Goal: Task Accomplishment & Management: Use online tool/utility

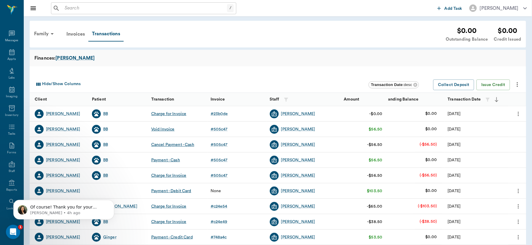
scroll to position [26, 0]
click at [112, 202] on icon "Dismiss notification" at bounding box center [112, 201] width 3 height 3
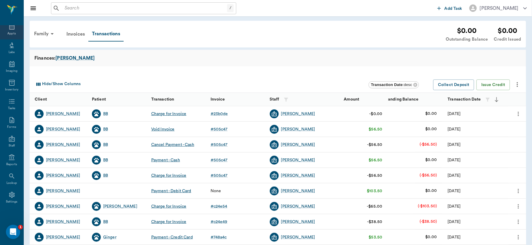
click at [9, 26] on icon at bounding box center [11, 27] width 5 height 6
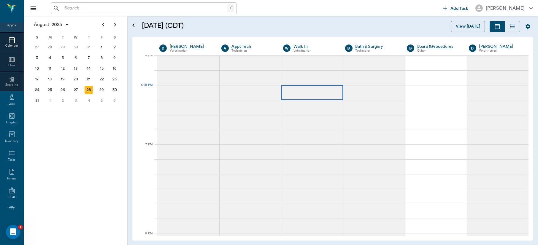
click at [300, 90] on div at bounding box center [312, 92] width 62 height 15
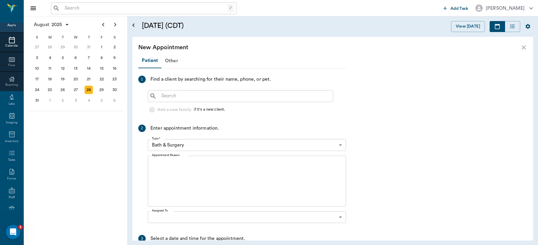
click at [300, 90] on div "​" at bounding box center [240, 96] width 185 height 12
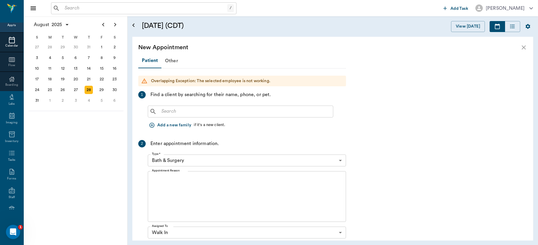
click at [525, 45] on icon "close" at bounding box center [523, 47] width 7 height 7
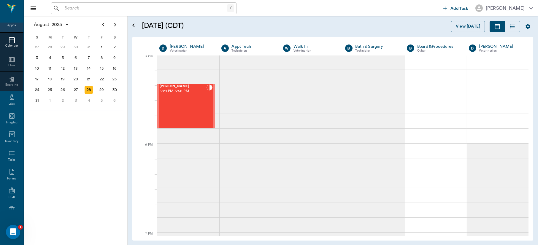
scroll to position [803, 0]
click at [179, 102] on div "[PERSON_NAME] 5:20 PM - 5:50 PM" at bounding box center [183, 107] width 47 height 43
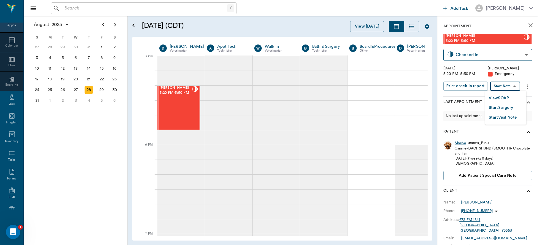
click at [505, 85] on body "/ ​ Add Task [PERSON_NAME] Nectar Messages Appts Calendar Flow Boarding Labs Im…" at bounding box center [269, 122] width 538 height 245
click at [503, 96] on button "View SOAP" at bounding box center [499, 98] width 20 height 7
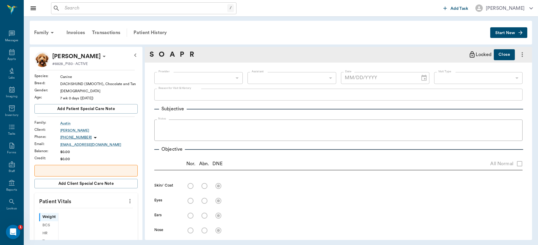
scroll to position [26, 0]
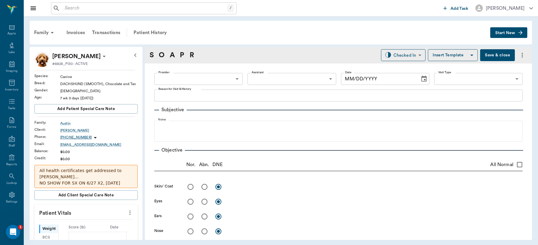
type input "63ec2f075fda476ae8351a4d"
type input "65d2be4f46e3a538d89b8c1c"
type input "[DATE]"
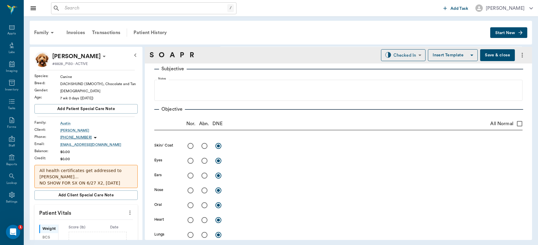
scroll to position [0, 0]
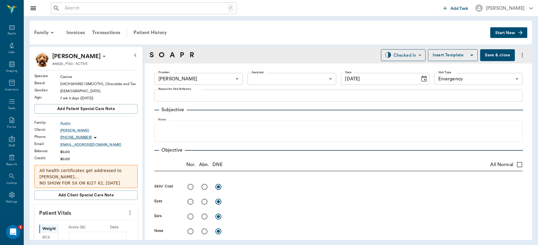
click at [263, 88] on div "Provider [PERSON_NAME] 63ec2f075fda476ae8351a4d Provider Assistant ​ Assistant …" at bounding box center [338, 78] width 368 height 21
click at [254, 94] on textarea "Reason for Visit & History" at bounding box center [338, 95] width 360 height 7
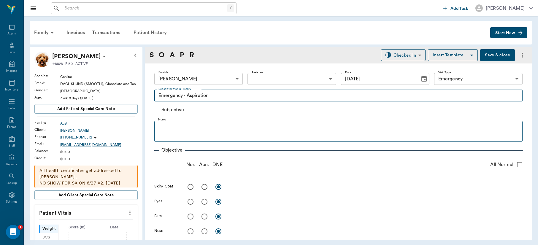
type textarea "Emergency - Aspiration"
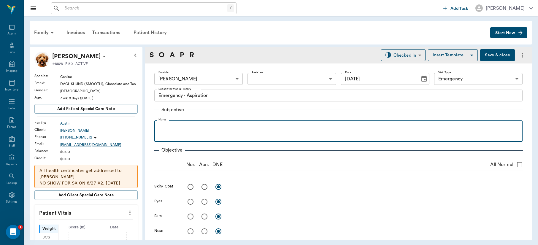
click at [192, 131] on div at bounding box center [338, 130] width 362 height 15
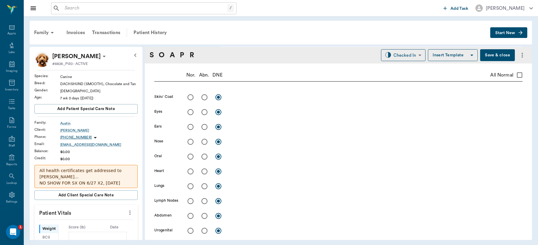
scroll to position [98, 0]
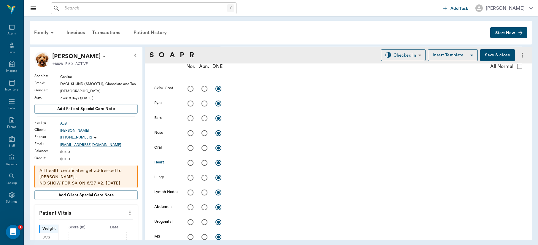
click at [191, 162] on input "radio" at bounding box center [190, 163] width 12 height 12
radio input "true"
click at [191, 179] on input "radio" at bounding box center [190, 177] width 12 height 12
radio input "true"
click at [235, 162] on textarea at bounding box center [375, 162] width 293 height 7
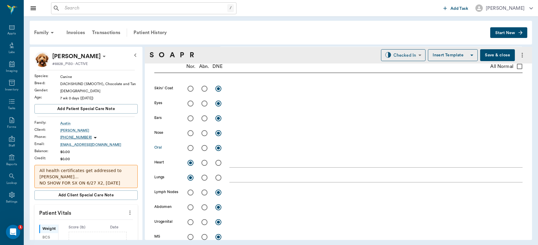
click at [188, 147] on input "radio" at bounding box center [190, 148] width 12 height 12
radio input "true"
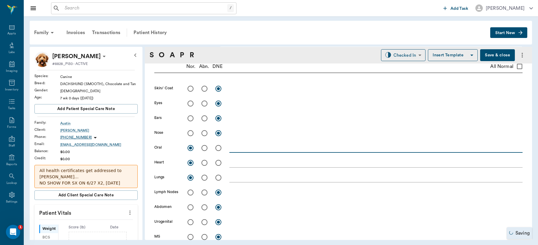
click at [247, 147] on textarea at bounding box center [375, 147] width 293 height 7
click at [247, 147] on textarea "mm" at bounding box center [375, 147] width 293 height 7
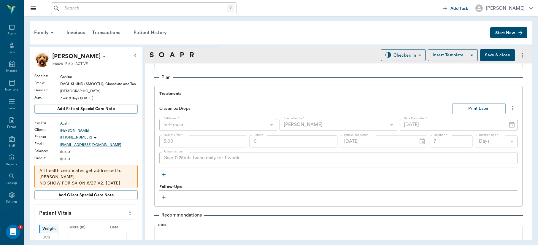
scroll to position [382, 0]
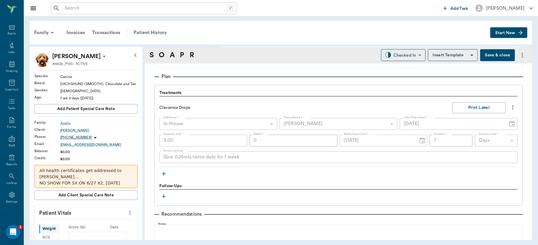
type textarea "mm: light pink"
click at [164, 172] on icon "button" at bounding box center [164, 174] width 4 height 4
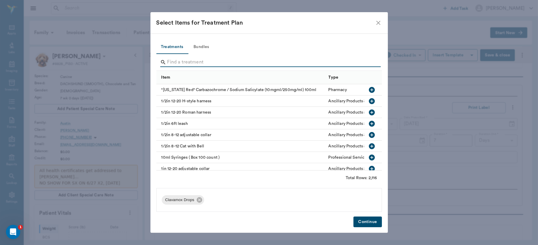
click at [189, 63] on input "Search" at bounding box center [269, 62] width 204 height 9
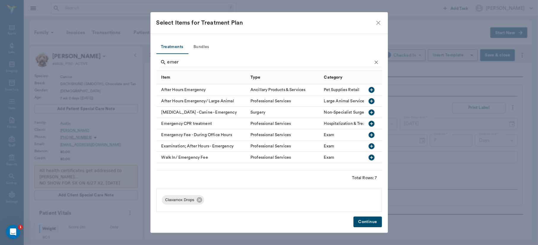
click at [372, 146] on icon "button" at bounding box center [371, 146] width 7 height 7
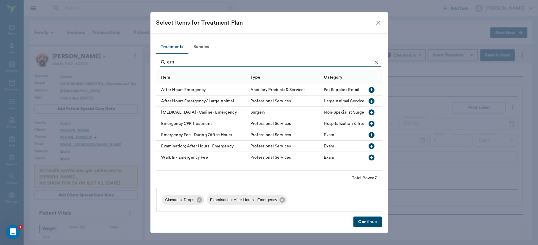
type input "e"
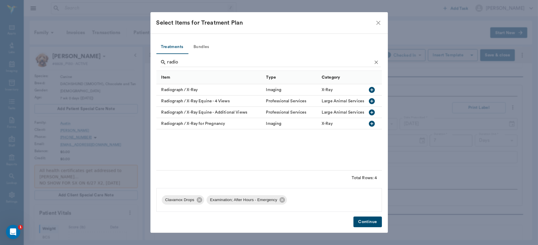
click at [373, 88] on icon "button" at bounding box center [372, 90] width 6 height 6
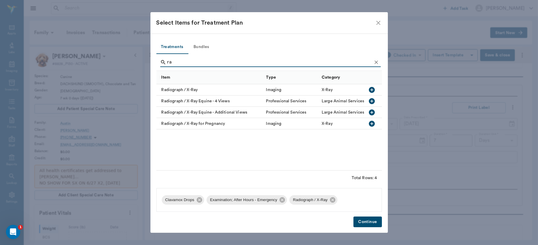
type input "r"
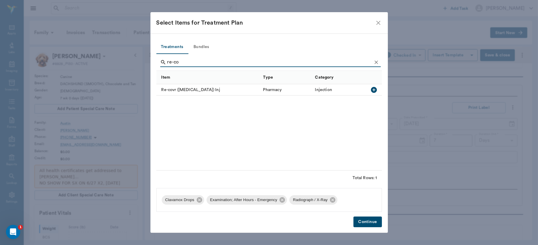
click at [373, 88] on icon "button" at bounding box center [374, 90] width 6 height 6
type input "r"
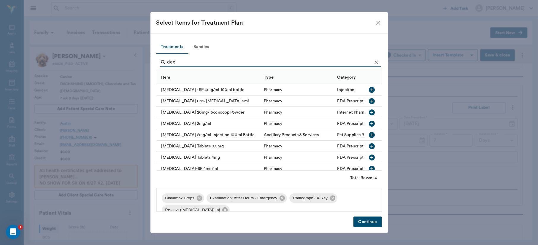
click at [368, 126] on icon "button" at bounding box center [371, 123] width 7 height 7
type input "d"
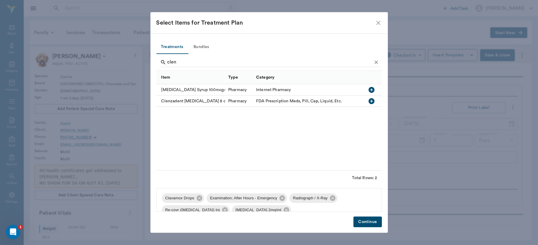
click at [369, 89] on icon "button" at bounding box center [372, 90] width 6 height 6
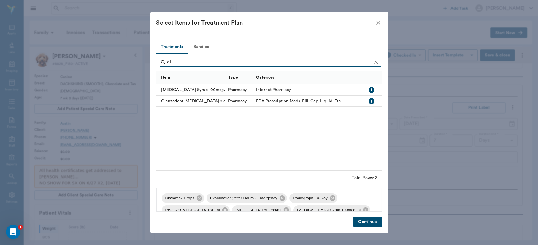
type input "c"
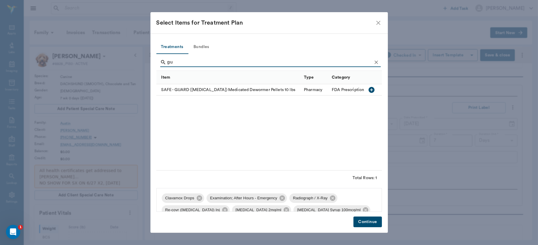
type input "g"
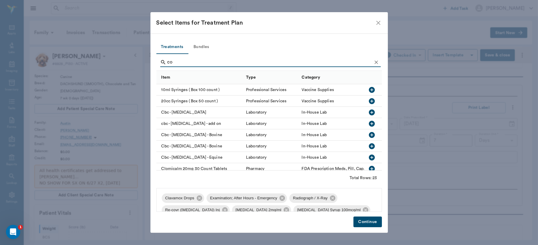
type input "c"
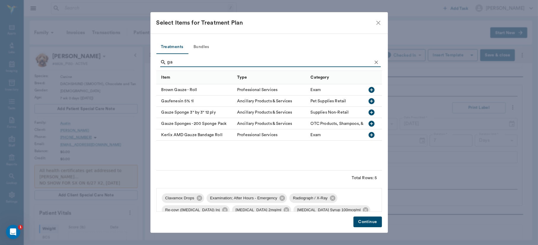
type input "g"
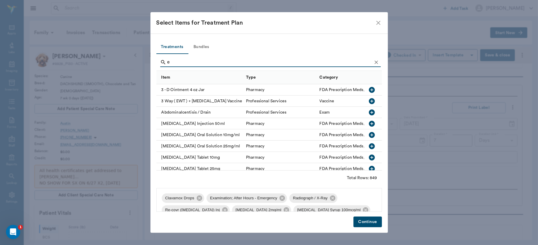
click at [202, 61] on input "e" at bounding box center [269, 62] width 204 height 9
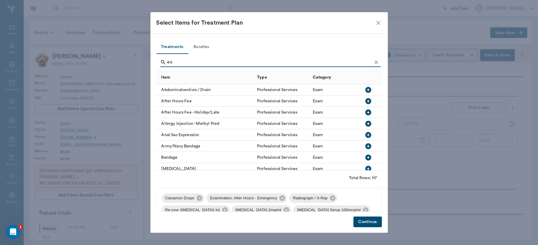
type input "e"
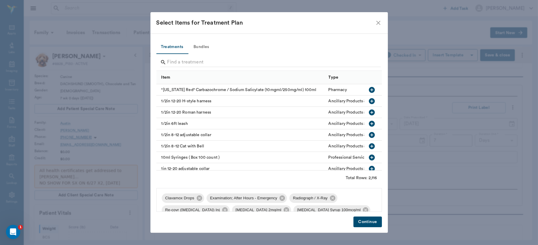
click at [366, 223] on button "Continue" at bounding box center [367, 222] width 28 height 11
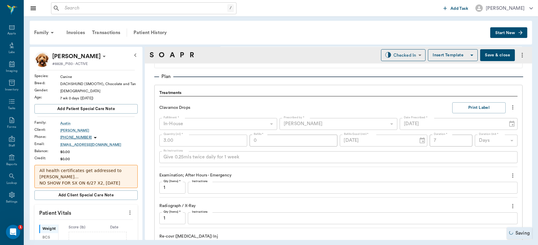
click at [366, 223] on div "x Instructions" at bounding box center [353, 218] width 330 height 12
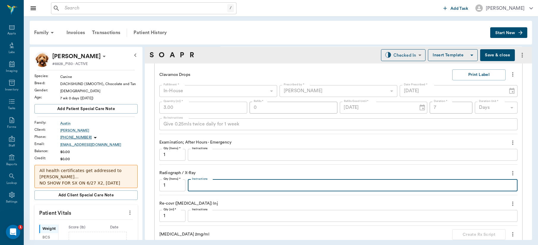
scroll to position [464, 0]
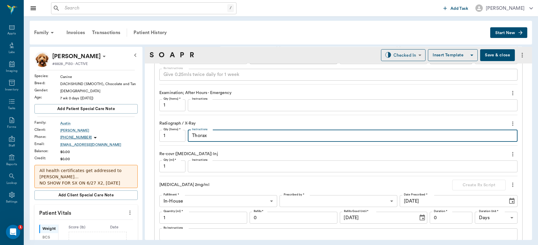
type textarea "Thorax"
click at [178, 167] on input "1" at bounding box center [172, 166] width 26 height 12
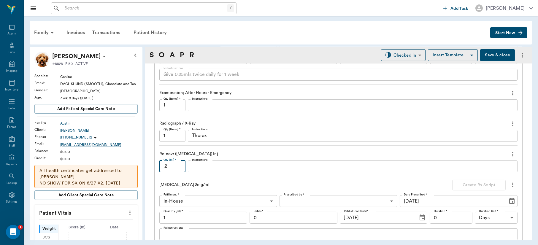
type input ".2"
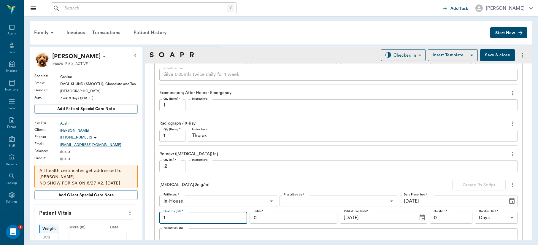
click at [192, 218] on input "1" at bounding box center [203, 218] width 88 height 12
type input ".25"
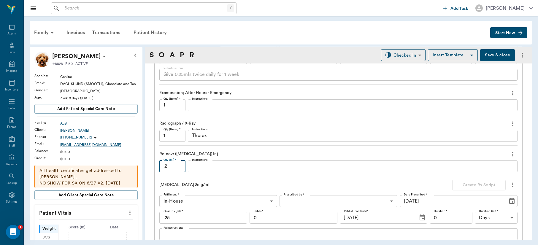
click at [175, 166] on input ".2" at bounding box center [172, 166] width 26 height 12
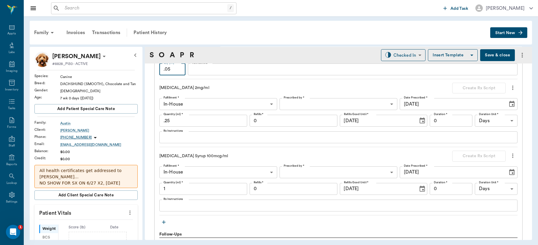
scroll to position [574, 0]
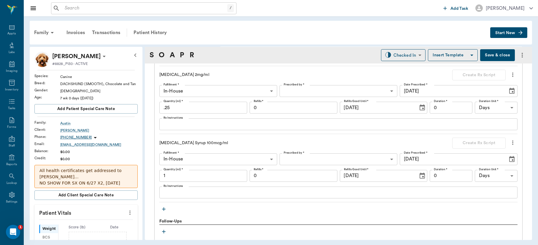
type input ".05"
click at [196, 176] on input "1" at bounding box center [203, 176] width 88 height 12
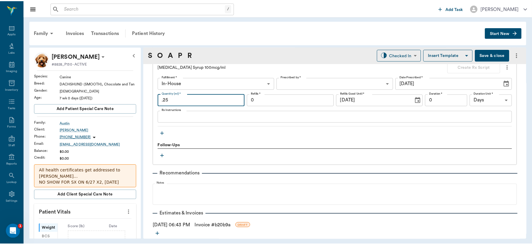
scroll to position [677, 0]
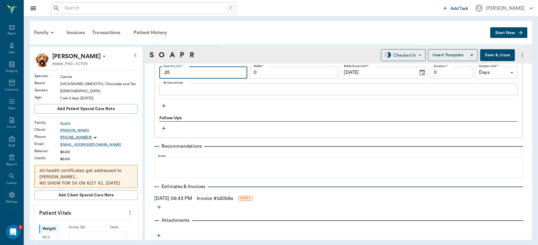
type input ".25"
click at [212, 198] on link "Invoice # b20b9a" at bounding box center [215, 198] width 36 height 7
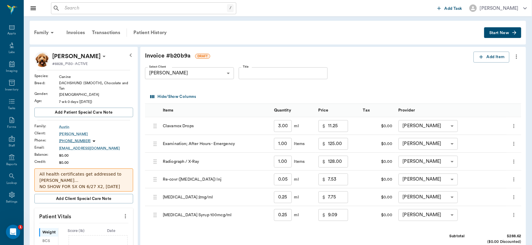
click at [340, 216] on input "9.09" at bounding box center [338, 215] width 20 height 12
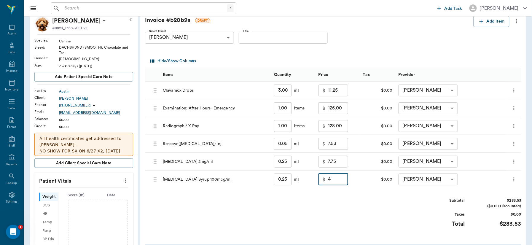
scroll to position [40, 0]
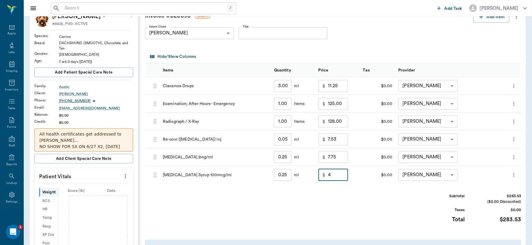
type input "4.00"
click at [345, 105] on input "125.00" at bounding box center [338, 104] width 20 height 12
type input "100.00"
click at [378, 209] on div "Subtotal $258.53 ($0.00 Discounted) Taxes $0.00 Total $258.53" at bounding box center [333, 211] width 376 height 36
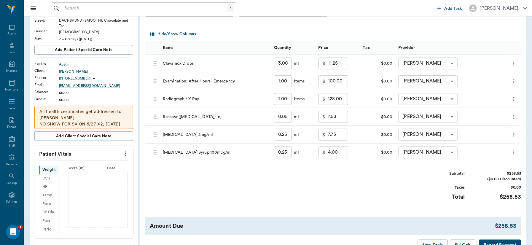
scroll to position [108, 0]
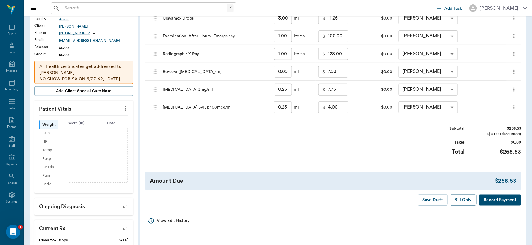
click at [459, 201] on button "Bill Only" at bounding box center [463, 200] width 27 height 11
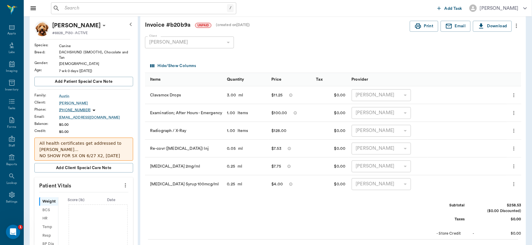
scroll to position [0, 0]
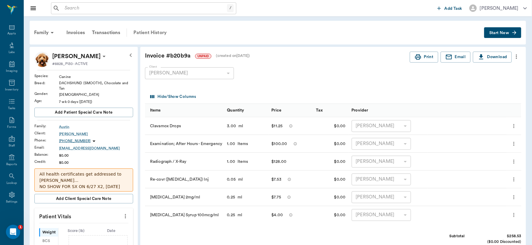
click at [150, 34] on div "Patient History" at bounding box center [150, 33] width 40 height 14
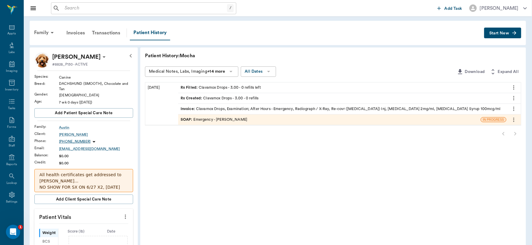
click at [122, 212] on button "more" at bounding box center [125, 217] width 9 height 10
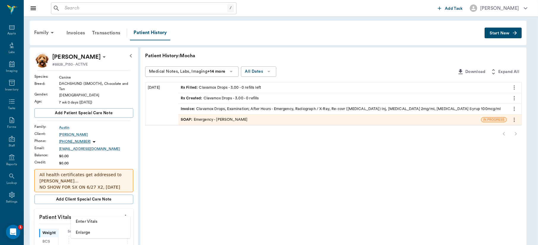
click at [105, 221] on span "Enter Vitals" at bounding box center [101, 222] width 50 height 6
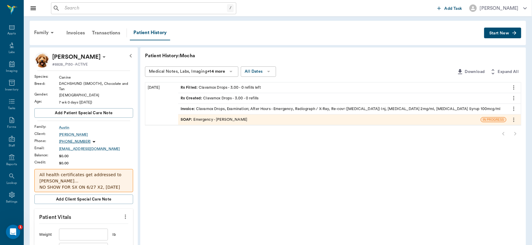
click at [95, 229] on input "text" at bounding box center [83, 235] width 49 height 12
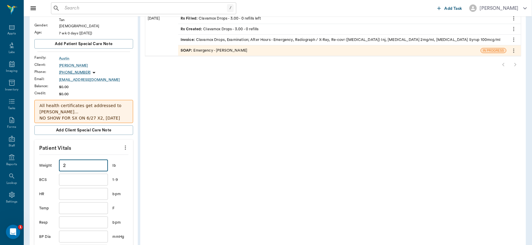
scroll to position [95, 0]
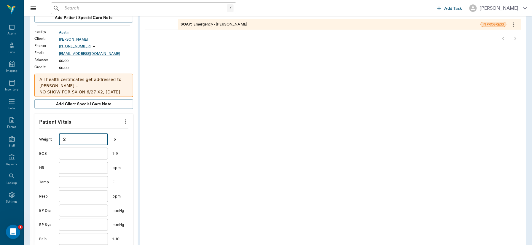
type input "2"
click at [76, 177] on input "text" at bounding box center [83, 182] width 49 height 12
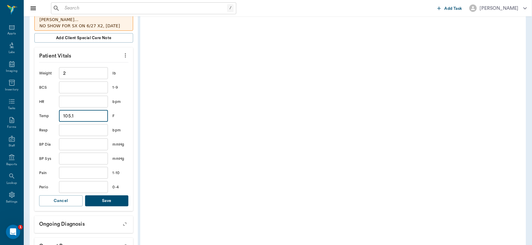
scroll to position [161, 0]
type input "105.1"
click at [109, 196] on button "Save" at bounding box center [107, 201] width 44 height 11
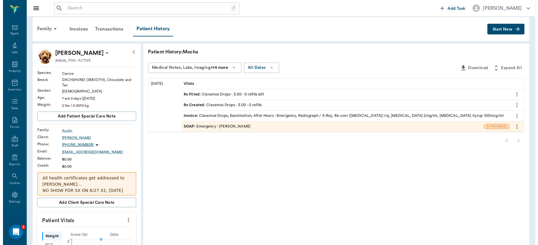
scroll to position [0, 0]
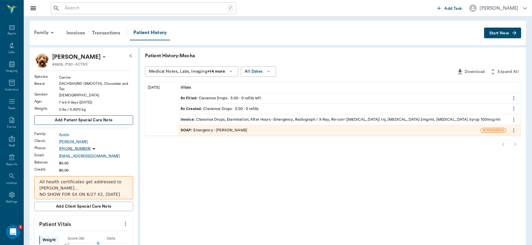
click at [80, 122] on span "Add patient Special Care Note" at bounding box center [84, 120] width 58 height 7
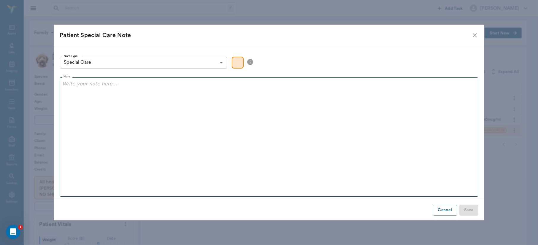
click at [84, 87] on p at bounding box center [268, 83] width 413 height 7
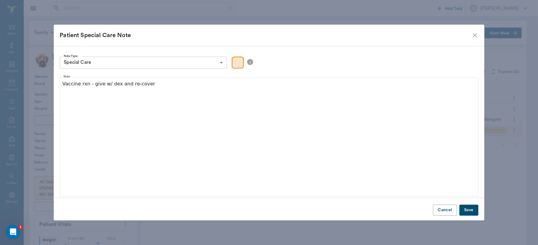
click at [466, 209] on button "Save" at bounding box center [468, 210] width 19 height 11
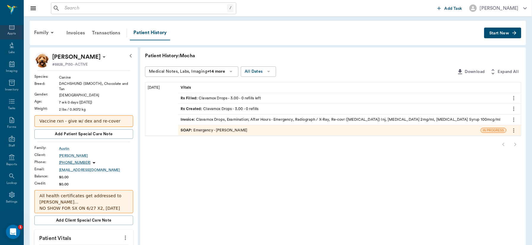
click at [9, 26] on icon at bounding box center [11, 26] width 7 height 7
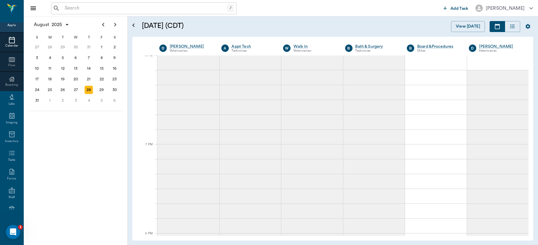
scroll to position [892, 0]
click at [100, 87] on div "29" at bounding box center [102, 90] width 8 height 8
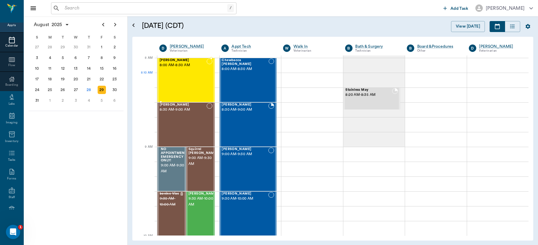
click at [174, 81] on div "[PERSON_NAME] 8:00 AM - 8:30 AM" at bounding box center [183, 79] width 47 height 43
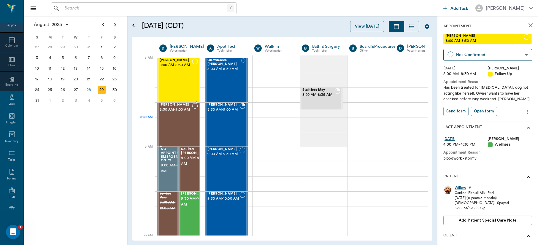
click at [177, 120] on div "[PERSON_NAME] 8:30 AM - 9:00 AM" at bounding box center [176, 124] width 32 height 43
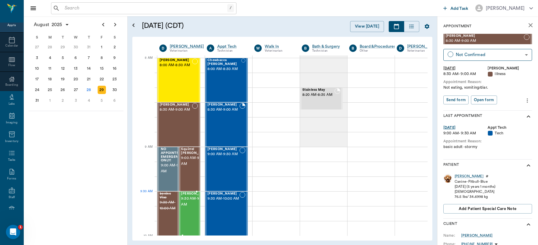
click at [188, 203] on span "9:30 AM - 10:00 AM" at bounding box center [196, 202] width 30 height 12
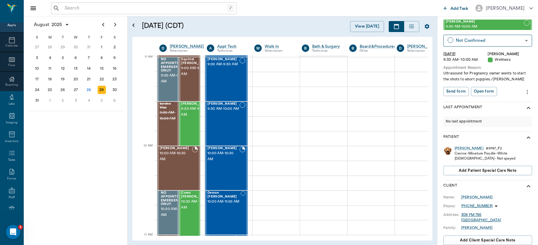
scroll to position [122, 0]
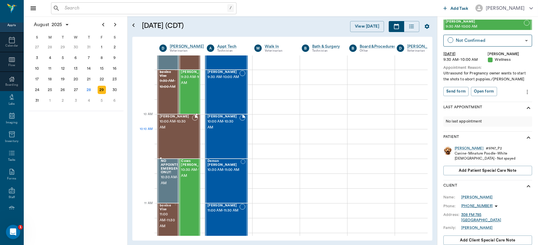
click at [177, 132] on div "[PERSON_NAME] 10:00 AM - 10:30 AM" at bounding box center [176, 136] width 32 height 43
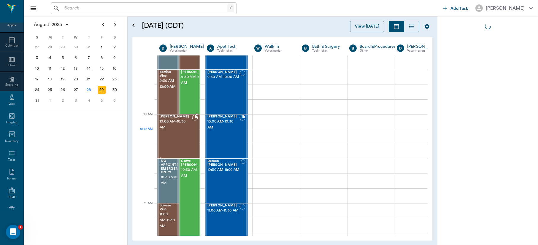
scroll to position [0, 0]
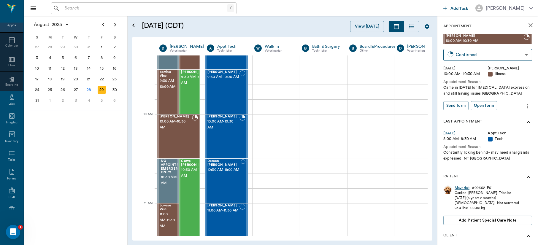
click at [461, 186] on div "Maverick" at bounding box center [461, 187] width 15 height 5
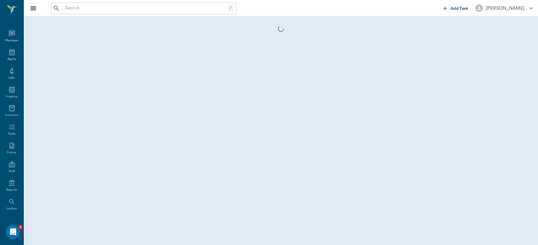
scroll to position [26, 0]
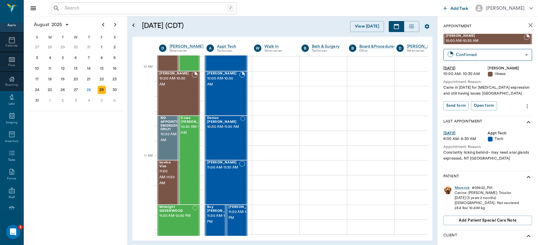
scroll to position [169, 0]
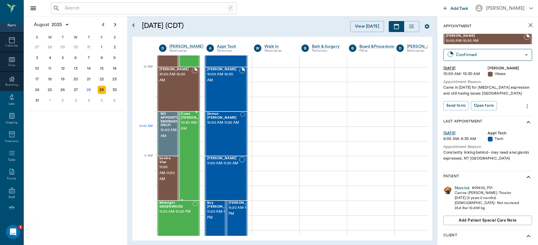
click at [190, 128] on span "10:30 AM - 11:30 AM" at bounding box center [196, 126] width 30 height 12
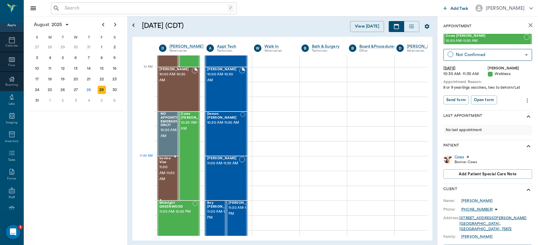
click at [164, 170] on span "11:00 AM - 11:30 AM" at bounding box center [166, 173] width 15 height 18
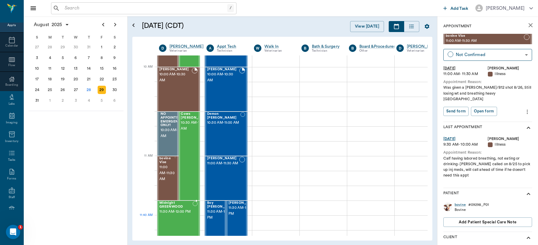
click at [178, 215] on span "11:30 AM - 12:00 PM" at bounding box center [175, 212] width 33 height 6
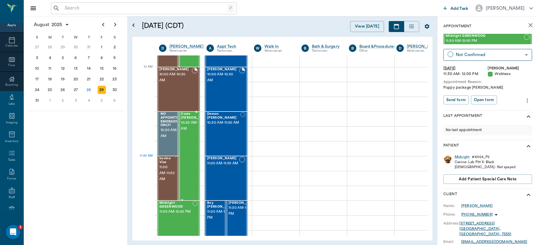
click at [189, 156] on div "Cows [PERSON_NAME] 10:30 AM - 11:30 AM" at bounding box center [196, 156] width 30 height 88
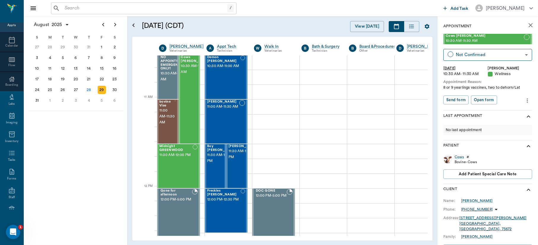
scroll to position [295, 0]
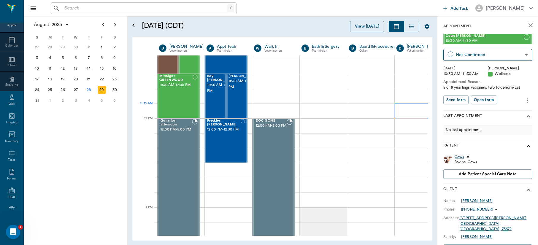
click at [419, 108] on div at bounding box center [418, 111] width 47 height 15
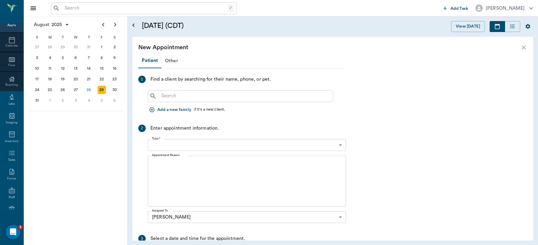
type input "[DATE]"
type input "11:50 AM"
type input "12:05 PM"
click at [522, 44] on icon "close" at bounding box center [523, 47] width 7 height 7
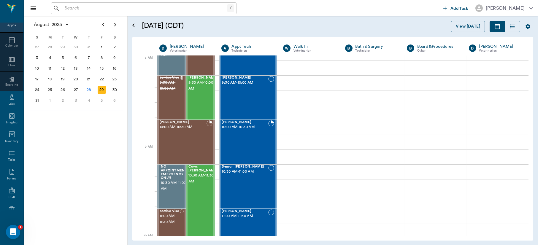
scroll to position [0, 0]
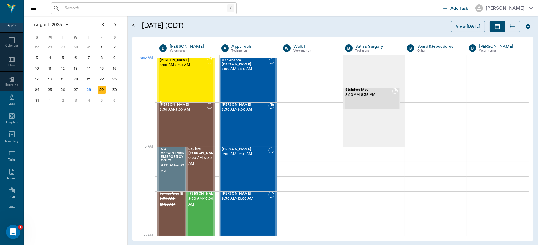
click at [163, 67] on span "8:00 AM - 8:30 AM" at bounding box center [183, 65] width 47 height 6
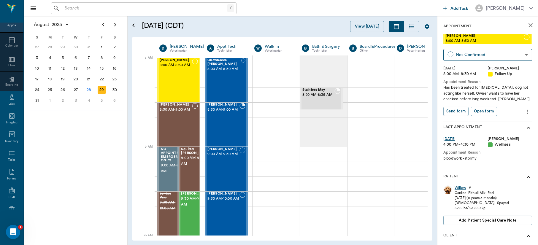
click at [460, 185] on div "Willow" at bounding box center [460, 187] width 12 height 5
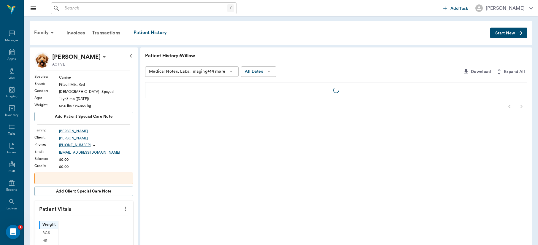
scroll to position [26, 0]
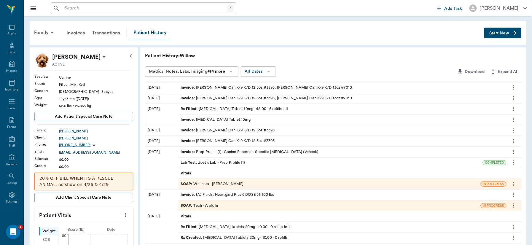
click at [237, 183] on div "SOAP : Wellness - [PERSON_NAME]" at bounding box center [212, 184] width 63 height 6
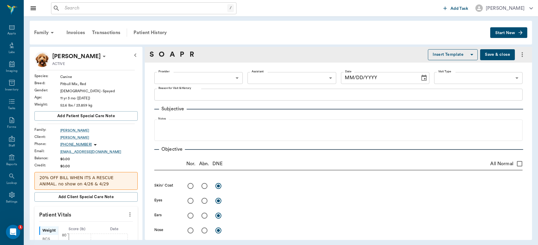
type input "63ec2f075fda476ae8351a4d"
type input "63ec2e7e52e12b0ba117b124"
type input "65d2be4f46e3a538d89b8c14"
type textarea "bloodwork -stormy"
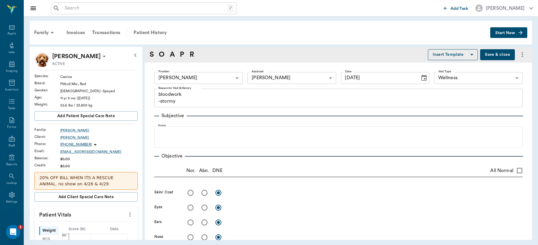
type input "[DATE]"
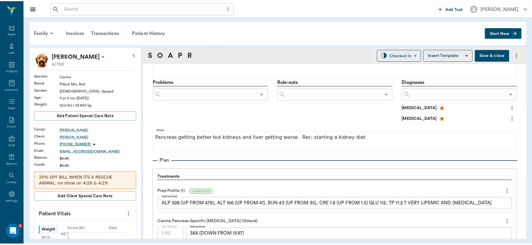
scroll to position [337, 0]
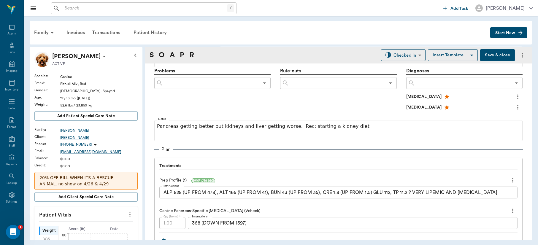
click at [490, 58] on button "Save & close" at bounding box center [497, 55] width 35 height 12
